Goal: Transaction & Acquisition: Purchase product/service

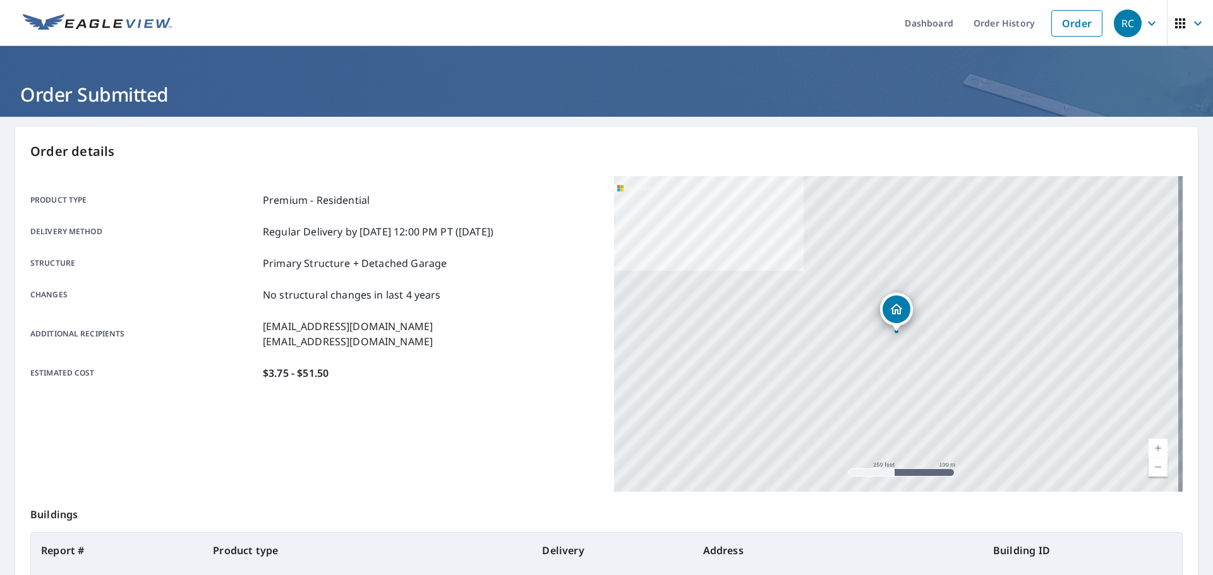
scroll to position [168, 0]
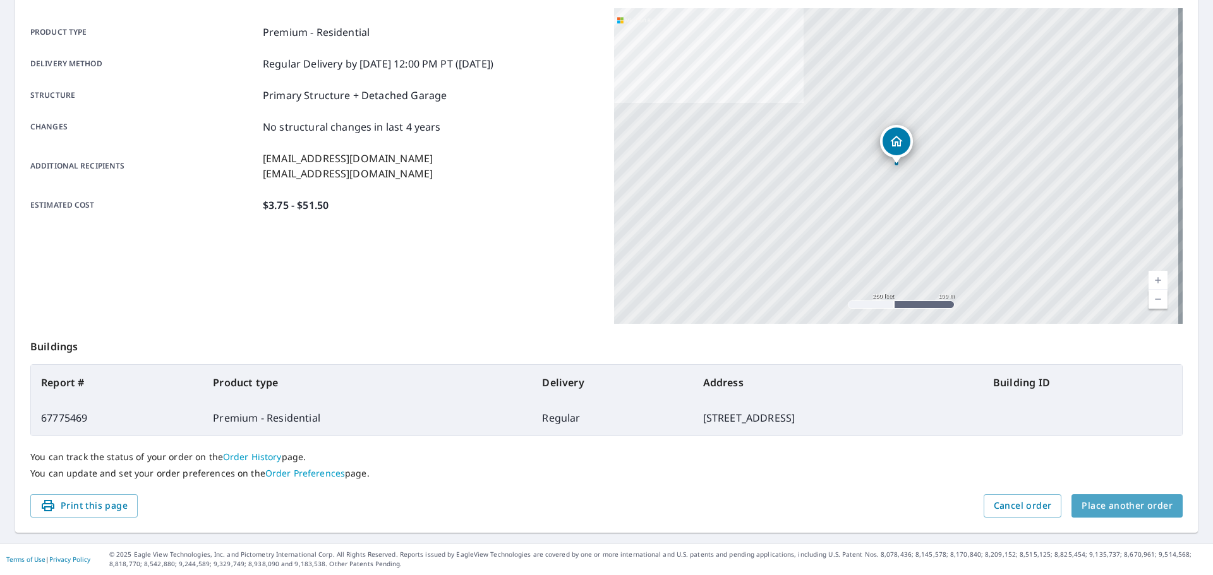
click at [1121, 504] on span "Place another order" at bounding box center [1126, 506] width 91 height 16
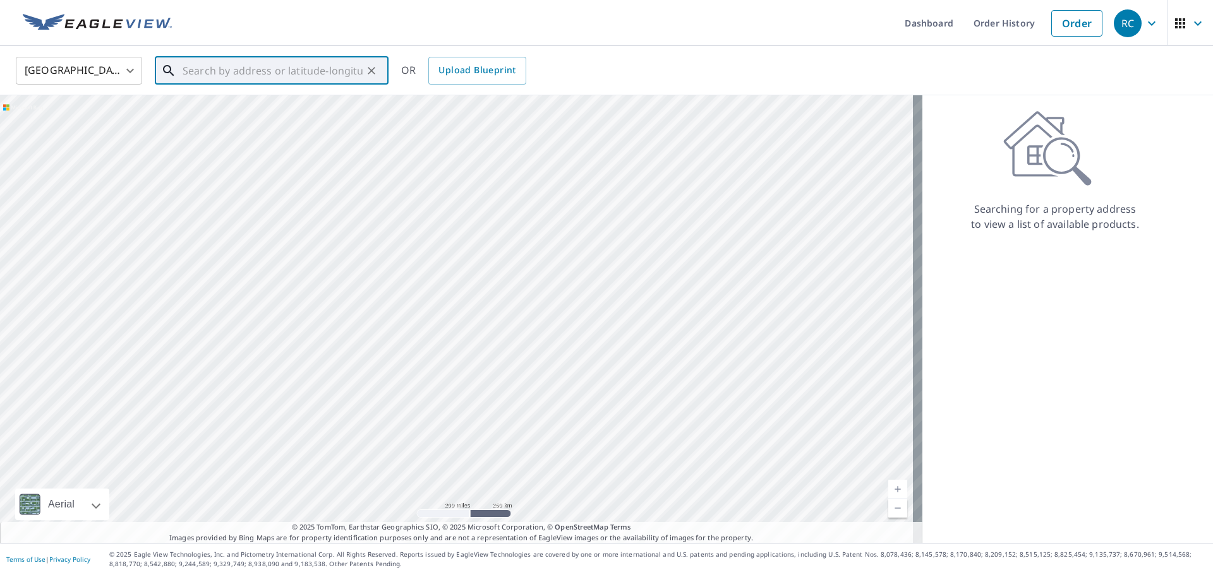
paste input "[STREET_ADDRESS][PERSON_NAME][PERSON_NAME]"
click at [246, 130] on p "[GEOGRAPHIC_DATA]" at bounding box center [279, 136] width 198 height 13
type input "[STREET_ADDRESS][PERSON_NAME][PERSON_NAME]"
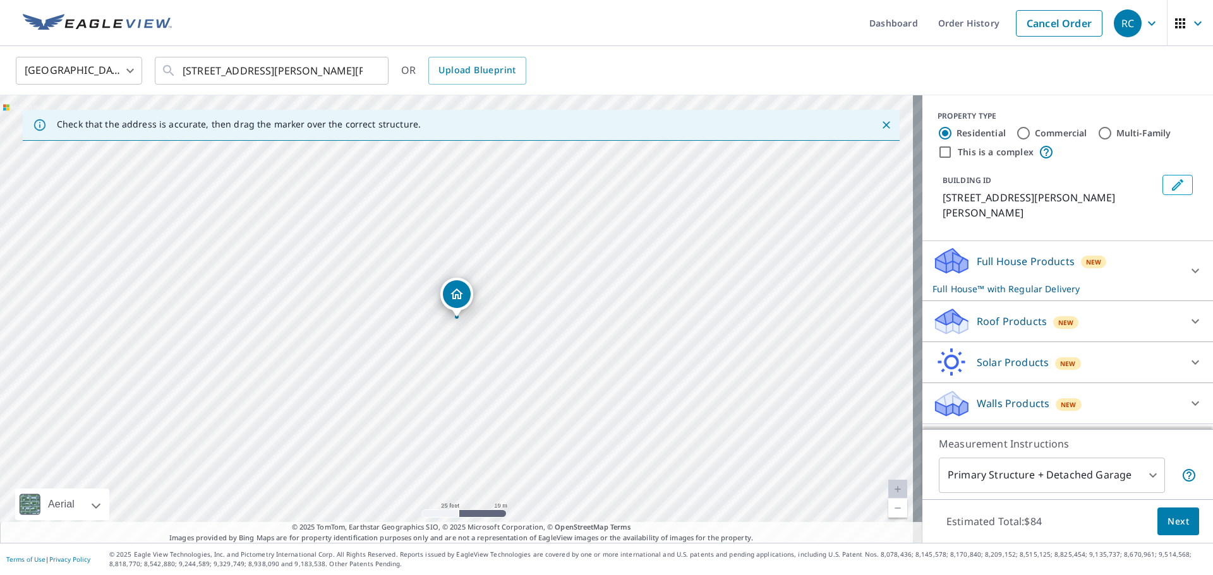
click at [956, 321] on icon at bounding box center [951, 325] width 32 height 15
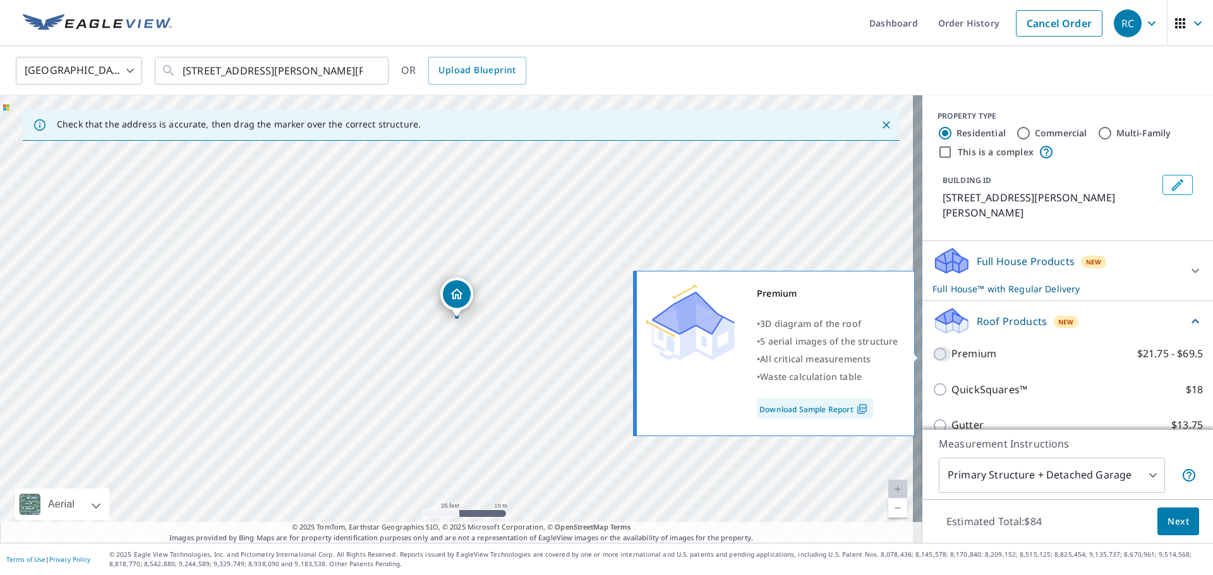
click at [932, 354] on input "Premium $21.75 - $69.5" at bounding box center [941, 354] width 19 height 15
checkbox input "true"
checkbox input "false"
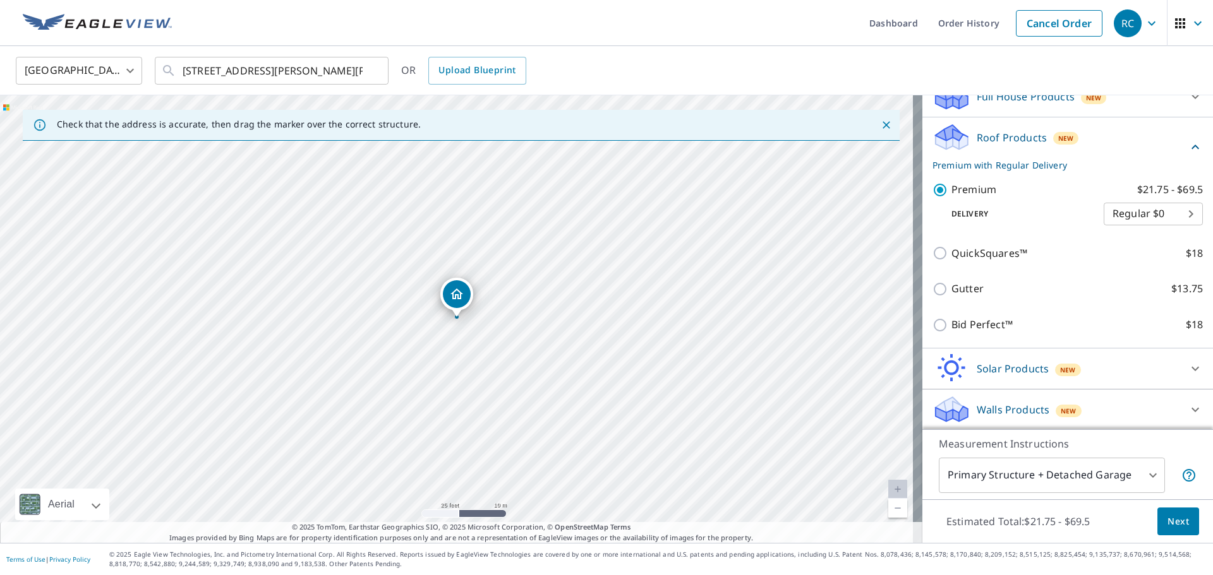
scroll to position [166, 0]
drag, startPoint x: 1159, startPoint y: 413, endPoint x: 1202, endPoint y: 557, distance: 150.4
click at [1181, 510] on div "PROPERTY TYPE Residential Commercial Multi-Family This is a complex BUILDING ID…" at bounding box center [1067, 319] width 291 height 448
click at [1172, 520] on span "Next" at bounding box center [1177, 522] width 21 height 16
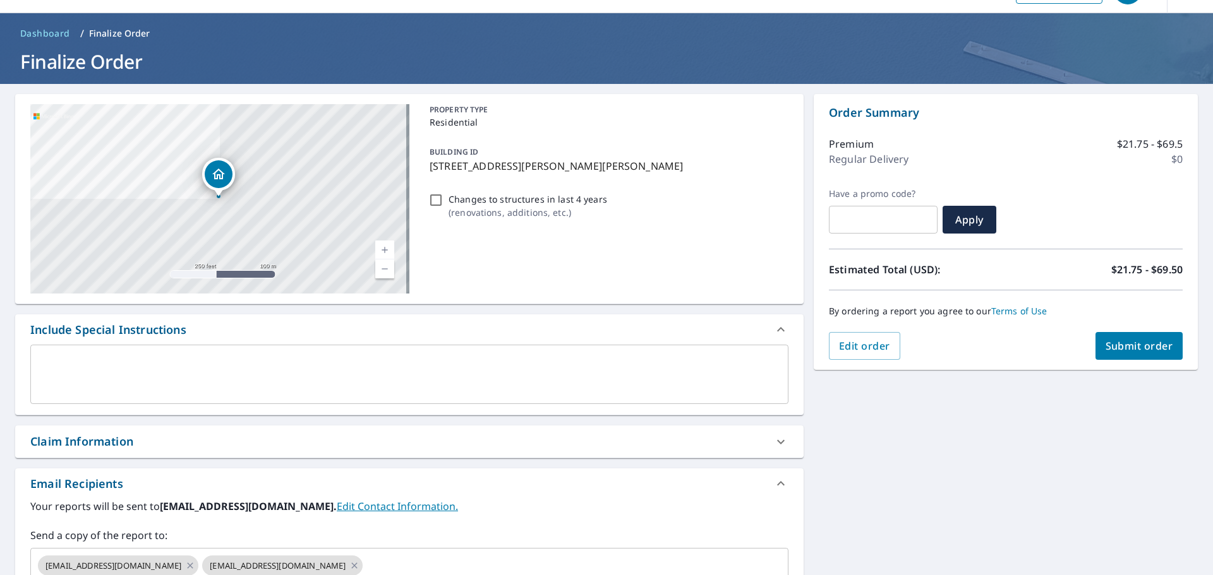
scroll to position [126, 0]
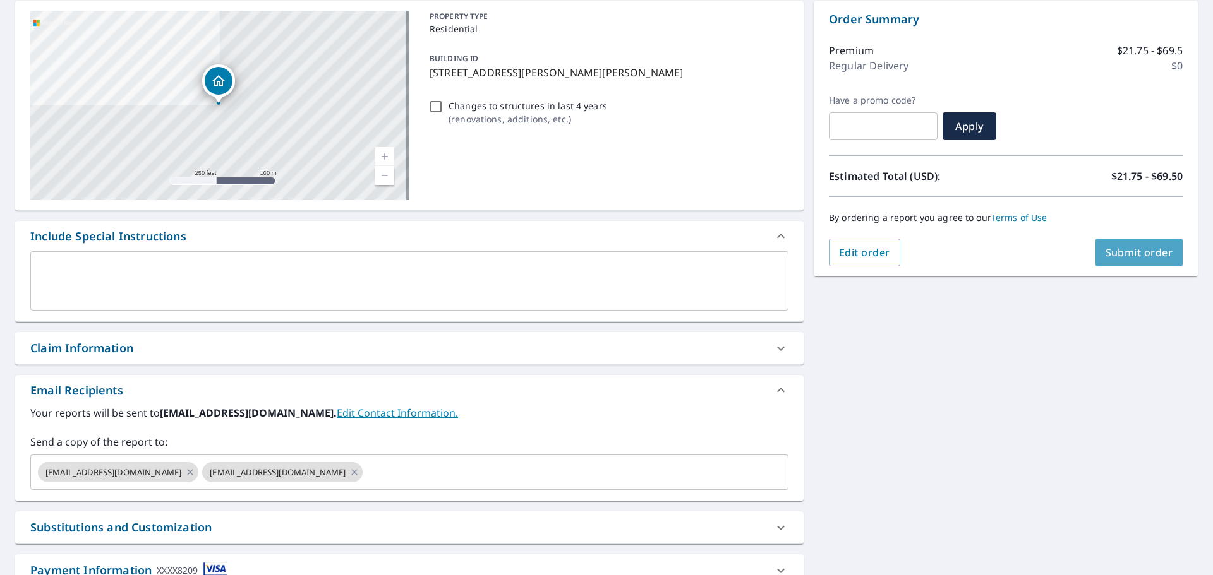
click at [1126, 246] on span "Submit order" at bounding box center [1139, 253] width 68 height 14
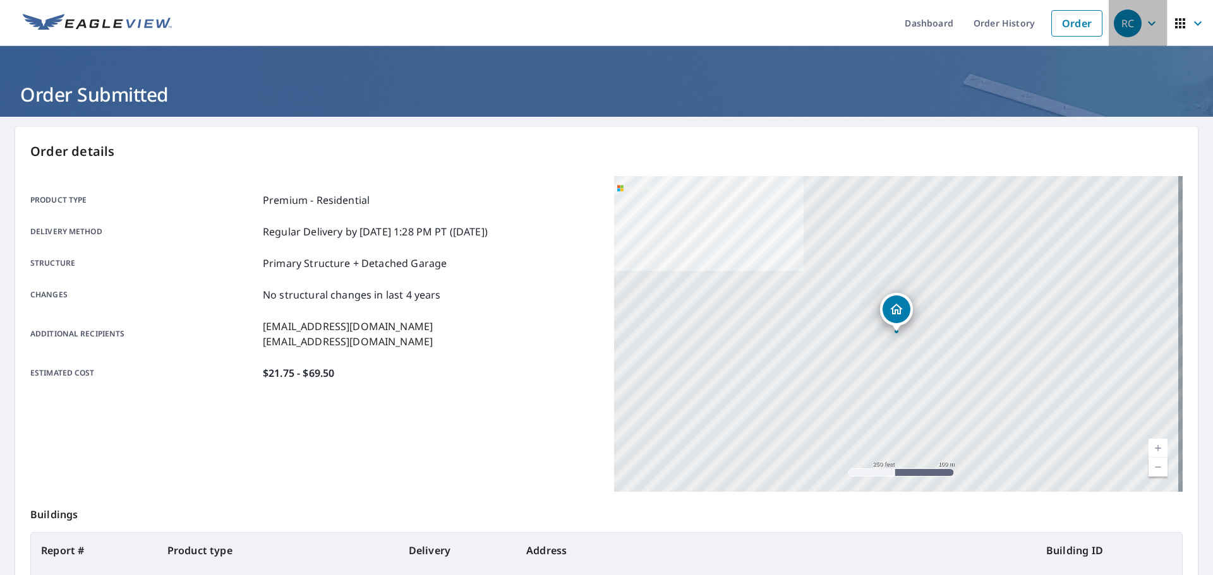
click at [1115, 23] on div "RC" at bounding box center [1127, 23] width 28 height 28
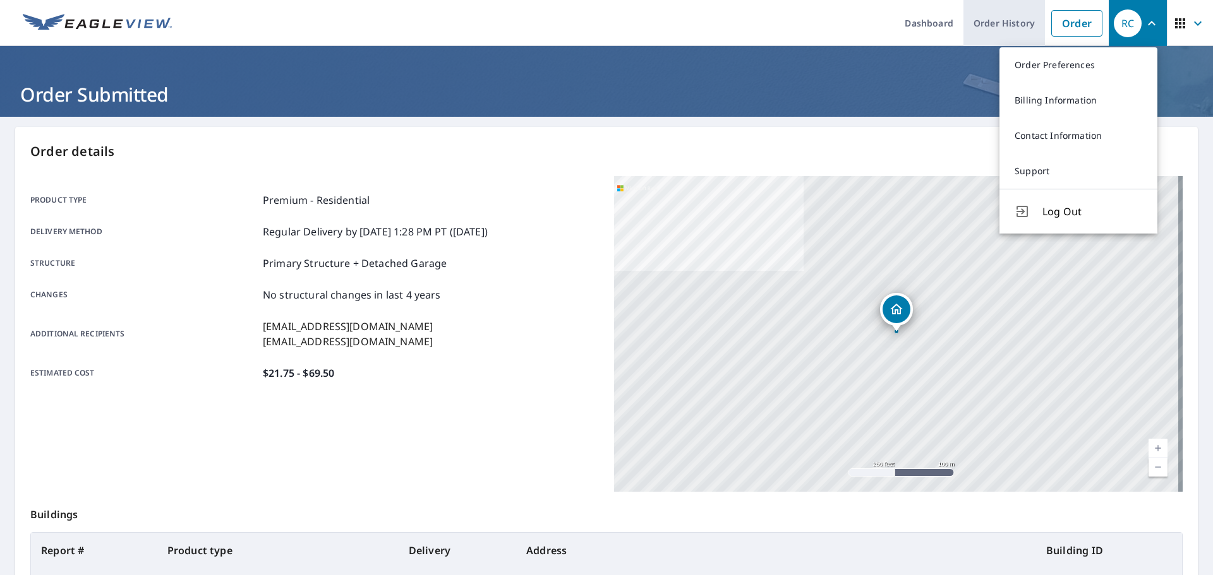
click at [1004, 23] on link "Order History" at bounding box center [1003, 23] width 81 height 46
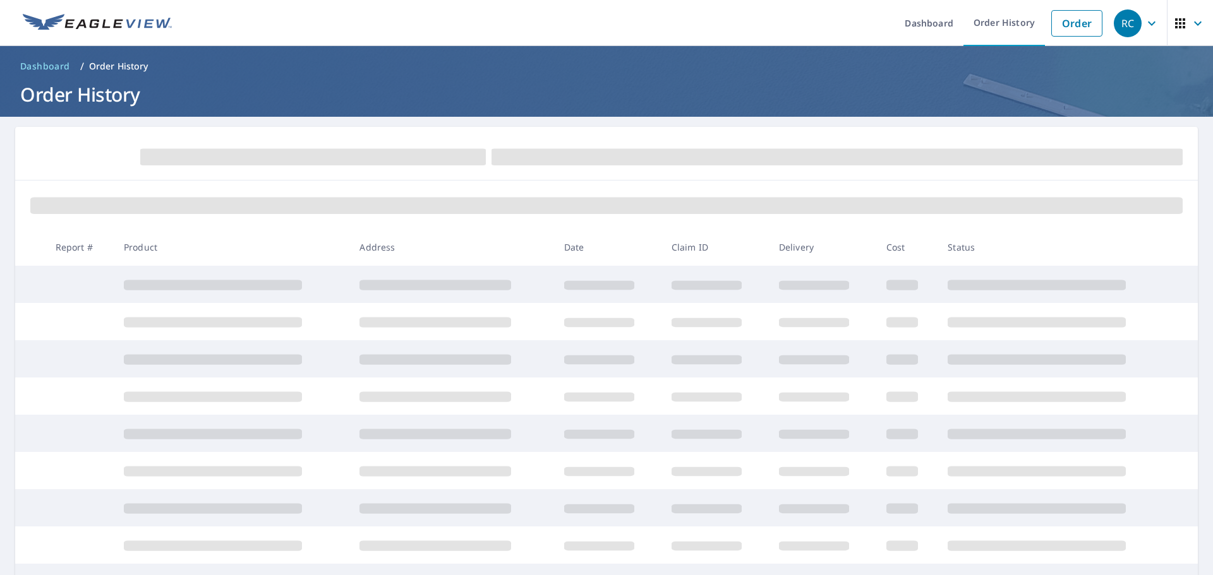
click at [1113, 23] on div "RC" at bounding box center [1127, 23] width 28 height 28
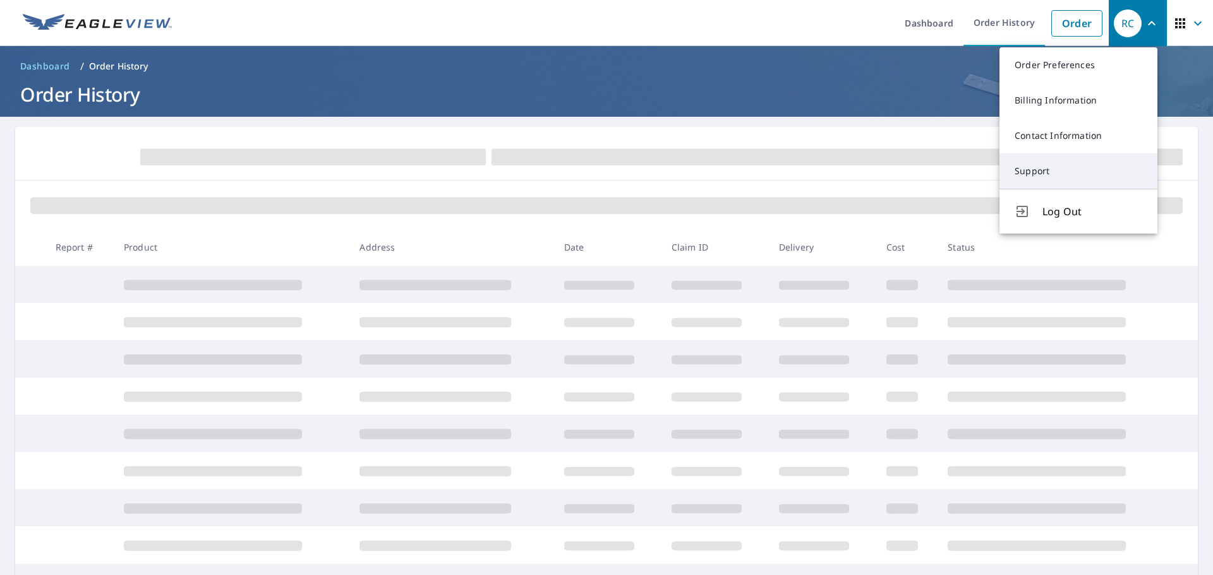
click at [1031, 167] on link "Support" at bounding box center [1078, 170] width 158 height 35
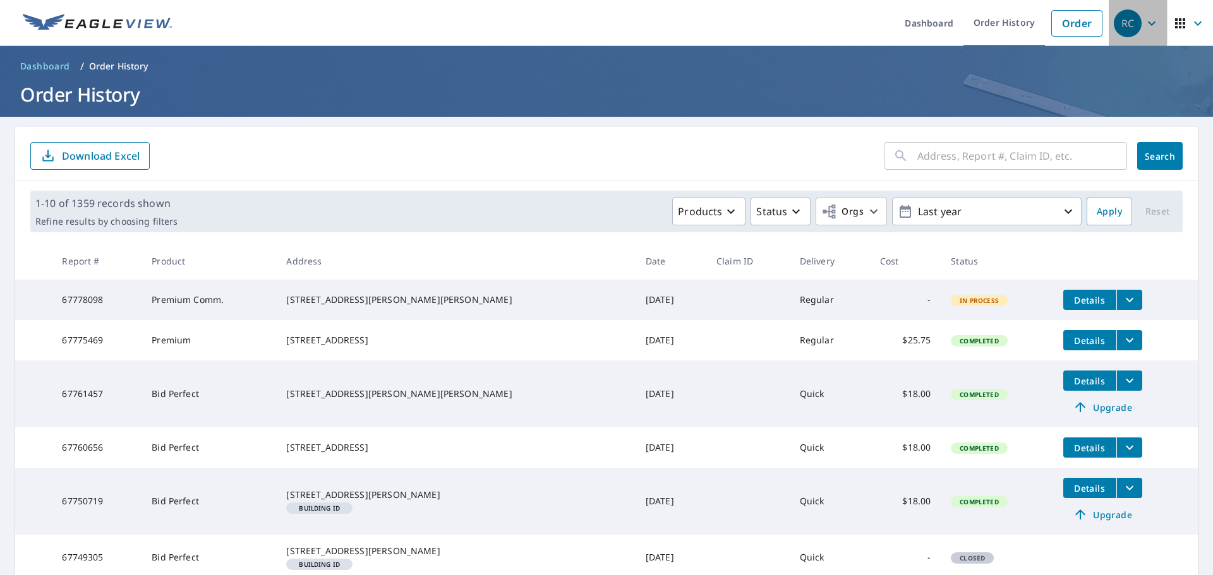
click at [1113, 21] on div "RC" at bounding box center [1127, 23] width 28 height 28
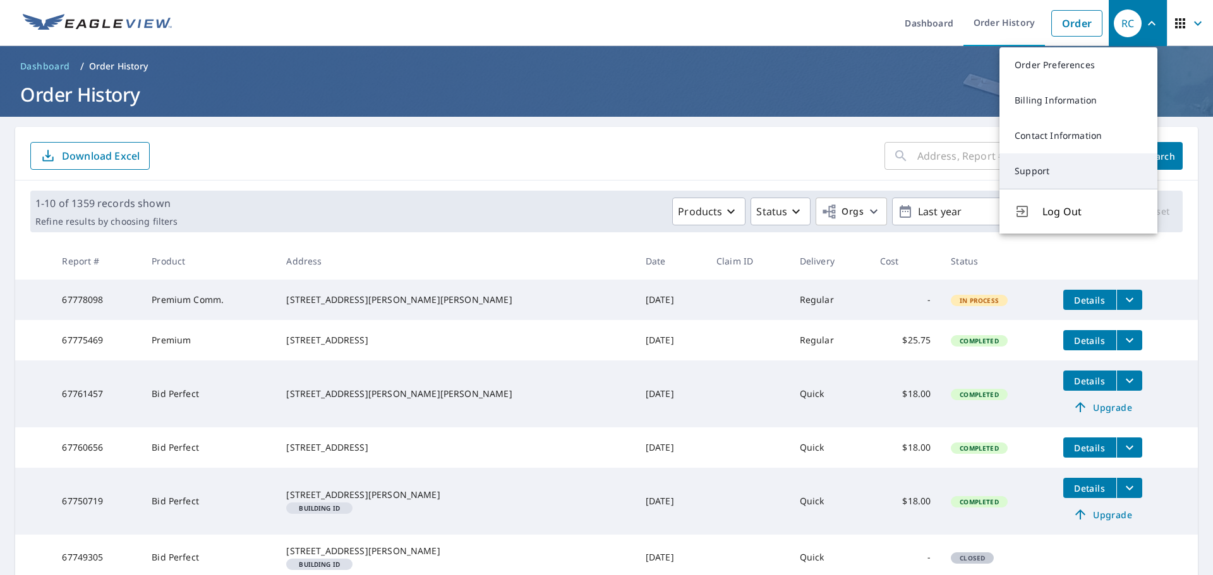
click at [1017, 172] on link "Support" at bounding box center [1078, 170] width 158 height 35
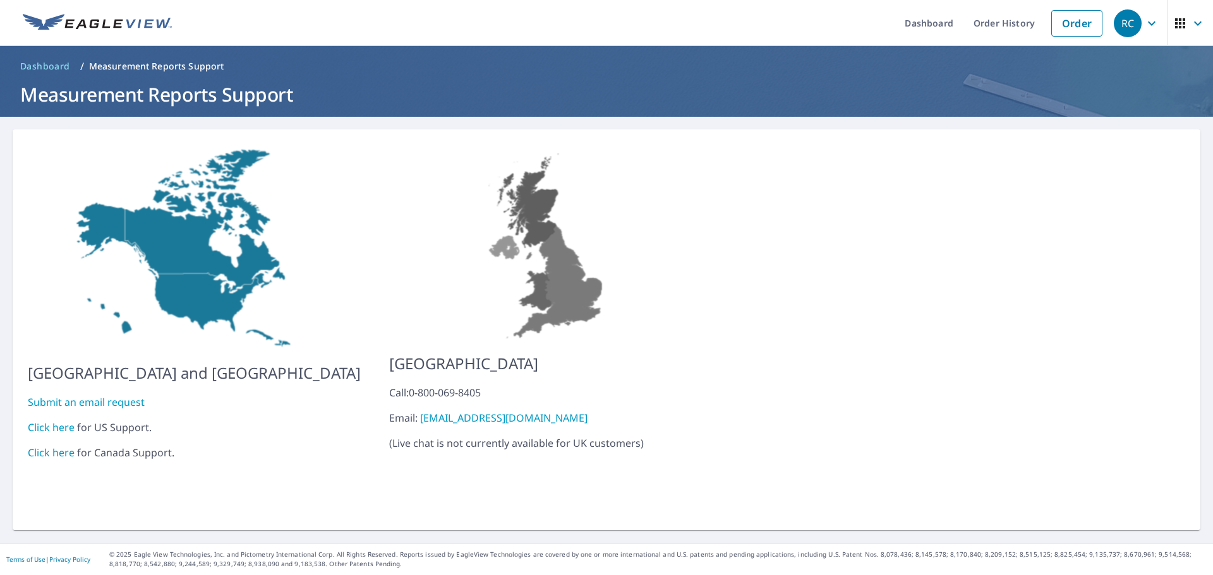
click at [42, 421] on link "Click here" at bounding box center [51, 428] width 47 height 14
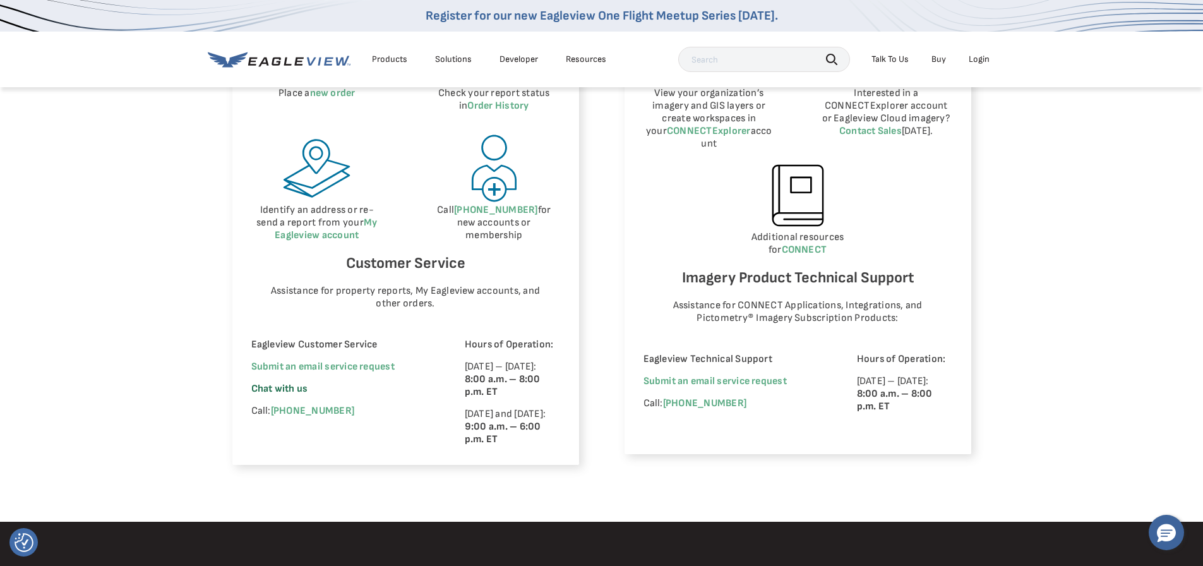
click at [262, 392] on span "Chat with us" at bounding box center [279, 389] width 57 height 12
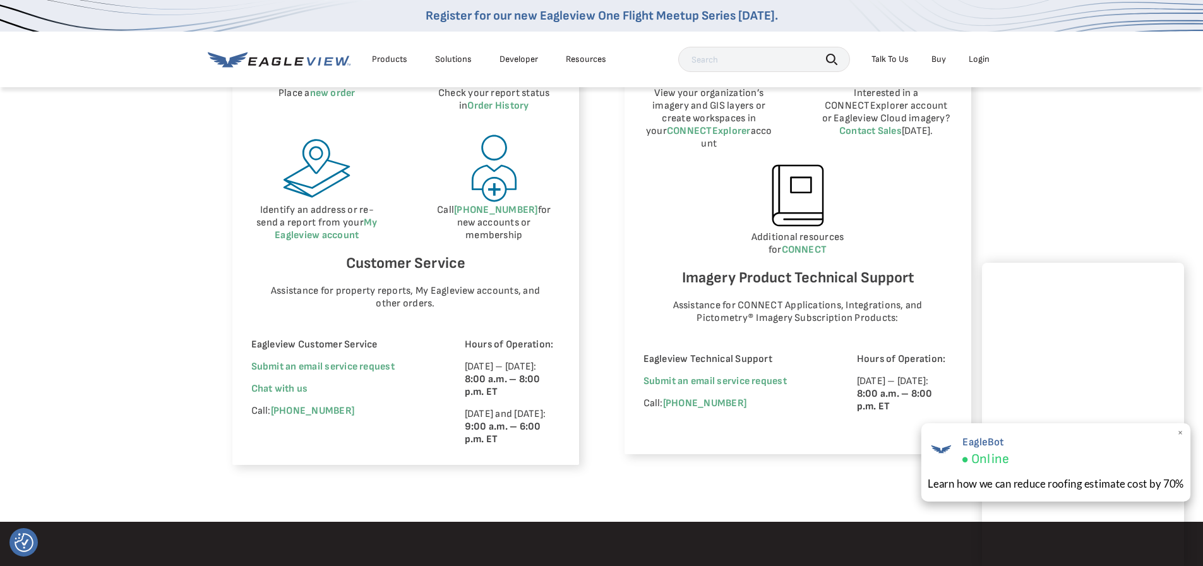
click at [1178, 433] on span "×" at bounding box center [1180, 432] width 7 height 13
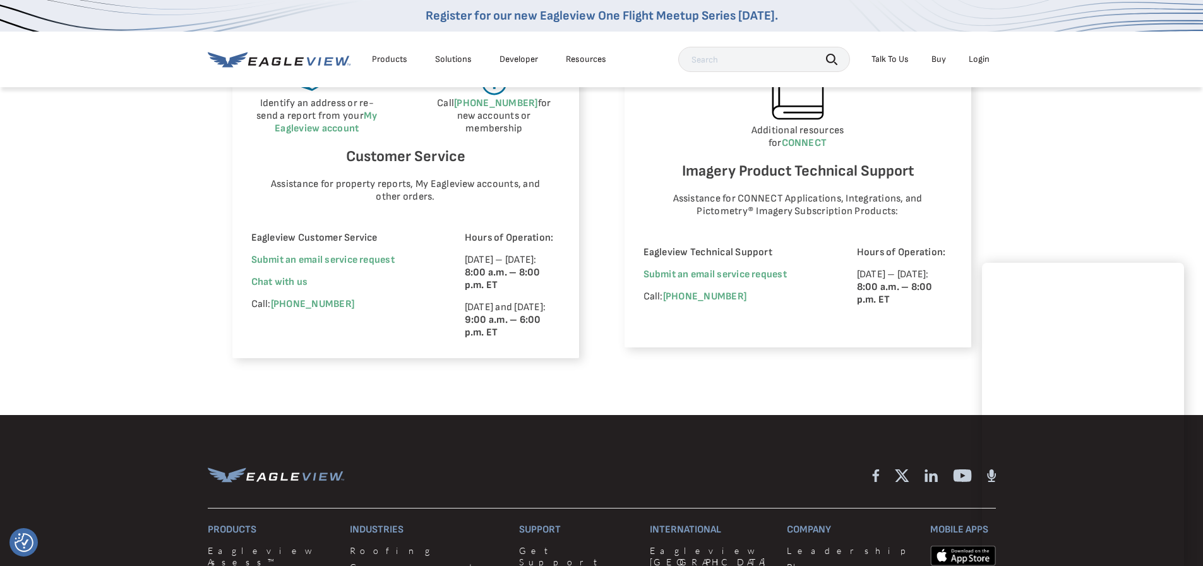
scroll to position [821, 0]
